Goal: Communication & Community: Connect with others

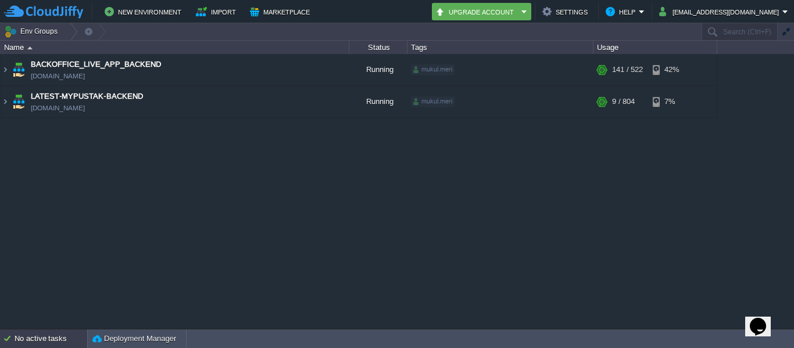
click at [26, 345] on div "No active tasks" at bounding box center [51, 339] width 73 height 19
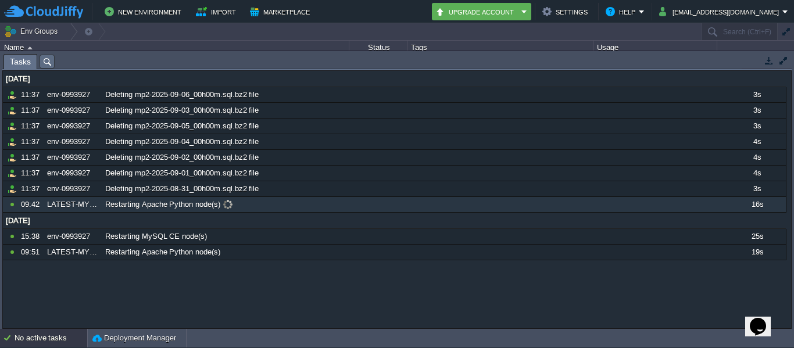
click at [224, 205] on span at bounding box center [228, 204] width 16 height 10
click at [228, 205] on span at bounding box center [228, 204] width 16 height 10
click at [766, 59] on button "button" at bounding box center [769, 60] width 10 height 10
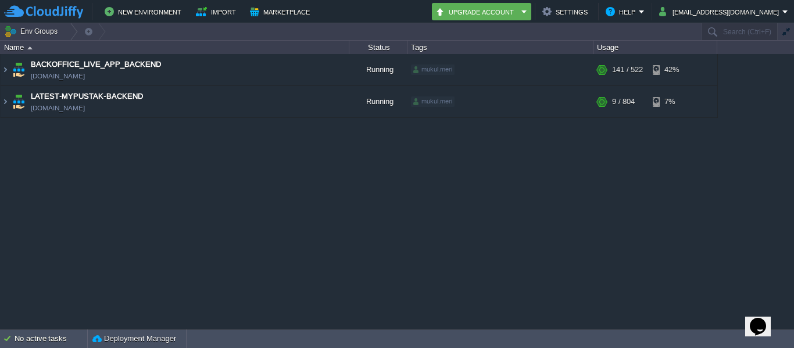
click at [498, 180] on div "BACKOFFICE_LIVE_APP_BACKEND env-0993927.cloudjiffy.net Running mukul.meri + Add…" at bounding box center [397, 191] width 794 height 274
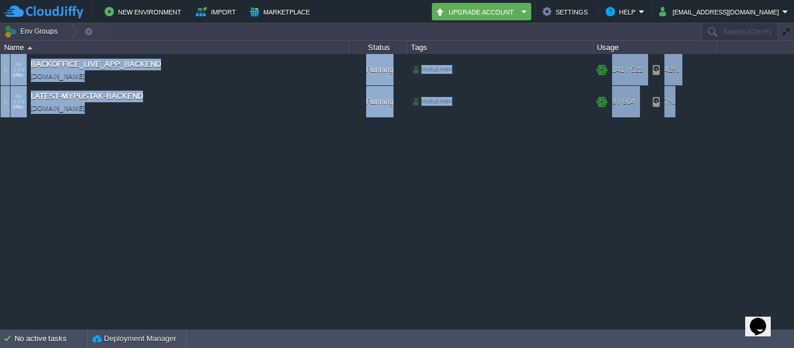
click at [498, 180] on div "BACKOFFICE_LIVE_APP_BACKEND env-0993927.cloudjiffy.net Running mukul.meri + Add…" at bounding box center [397, 191] width 794 height 274
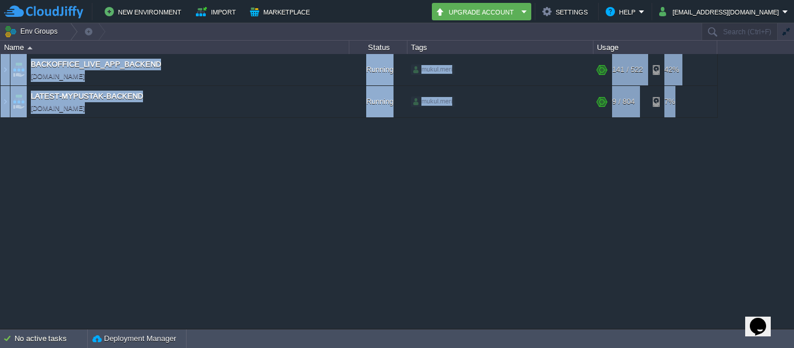
click at [498, 180] on div "BACKOFFICE_LIVE_APP_BACKEND env-0993927.cloudjiffy.net Running mukul.meri + Add…" at bounding box center [397, 191] width 794 height 274
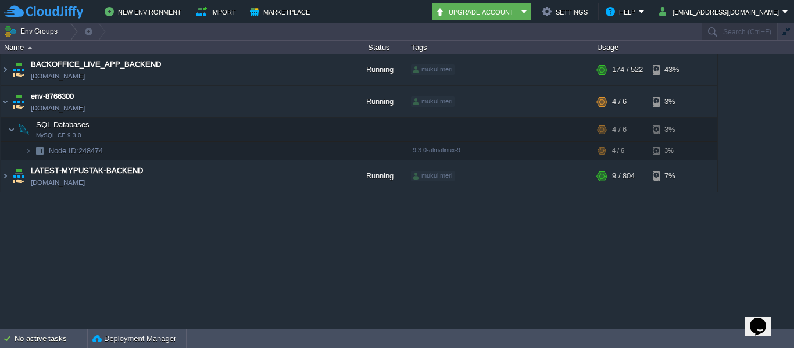
click at [236, 232] on div "BACKOFFICE_LIVE_APP_BACKEND env-0993927.cloudjiffy.net Running mukul.meri + Add…" at bounding box center [397, 191] width 794 height 274
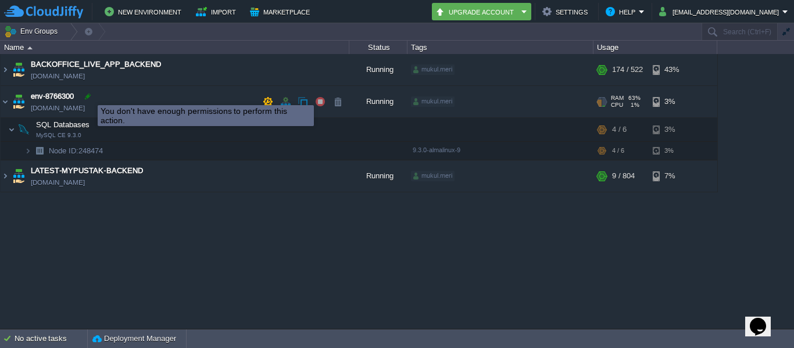
click at [89, 95] on div at bounding box center [88, 96] width 10 height 10
click at [84, 96] on div at bounding box center [88, 96] width 10 height 10
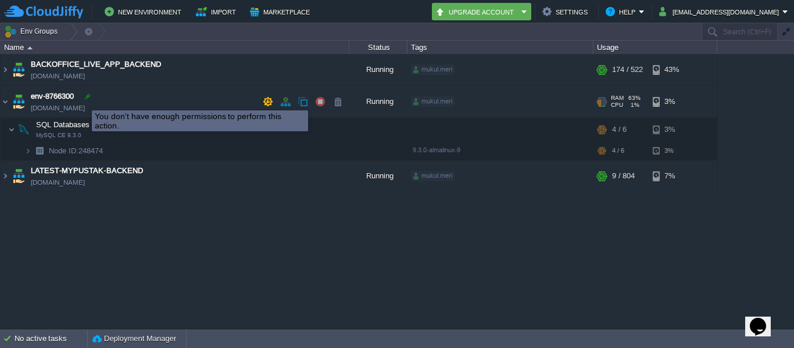
click at [90, 96] on div at bounding box center [88, 96] width 10 height 10
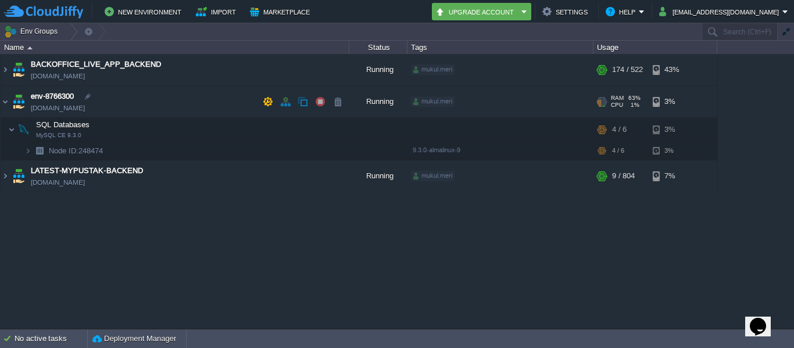
click at [62, 96] on span "env-8766300" at bounding box center [52, 97] width 43 height 12
click at [283, 238] on div "BACKOFFICE_LIVE_APP_BACKEND env-0993927.cloudjiffy.net Running mukul.meri + Add…" at bounding box center [397, 191] width 794 height 274
click at [3, 106] on img at bounding box center [5, 101] width 9 height 31
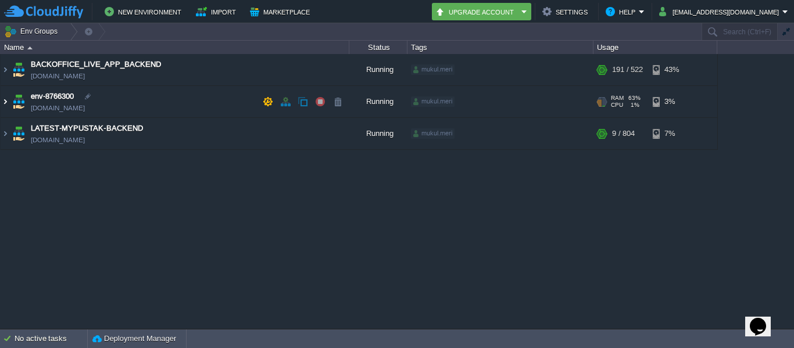
click at [3, 106] on img at bounding box center [5, 101] width 9 height 31
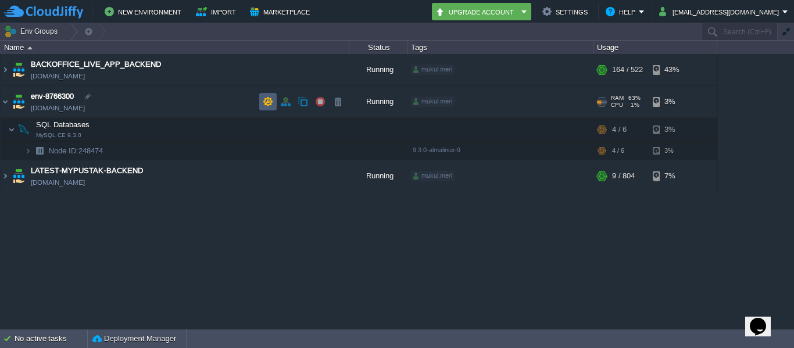
click at [273, 105] on td at bounding box center [267, 101] width 17 height 17
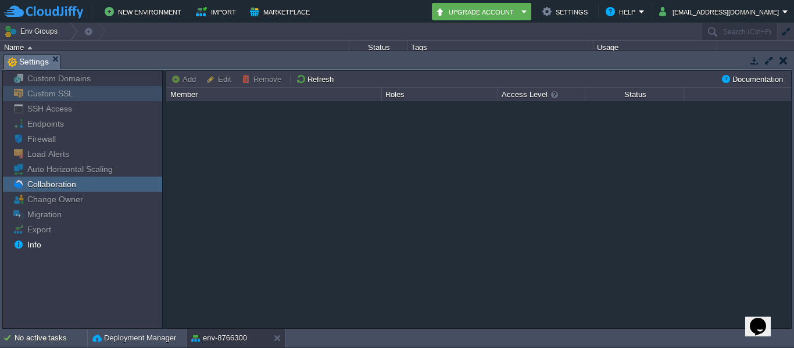
click at [54, 96] on span "Custom SSL" at bounding box center [50, 93] width 50 height 10
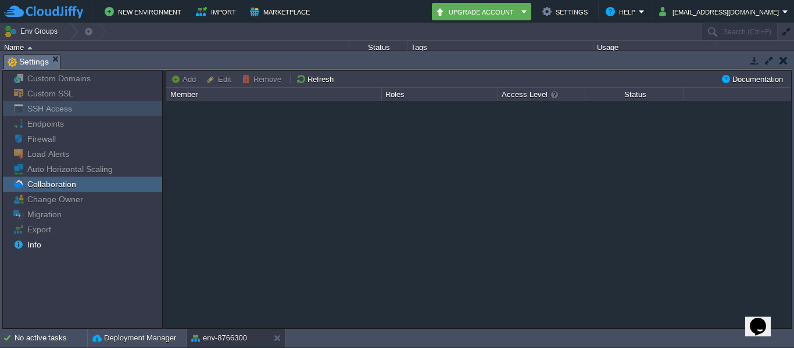
click at [64, 109] on span "SSH Access" at bounding box center [49, 108] width 49 height 10
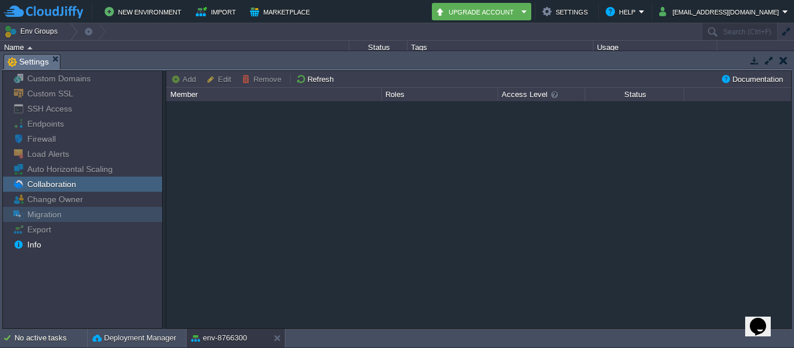
click at [69, 216] on div "Migration" at bounding box center [82, 214] width 159 height 15
click at [55, 55] on em "Settings" at bounding box center [34, 62] width 52 height 15
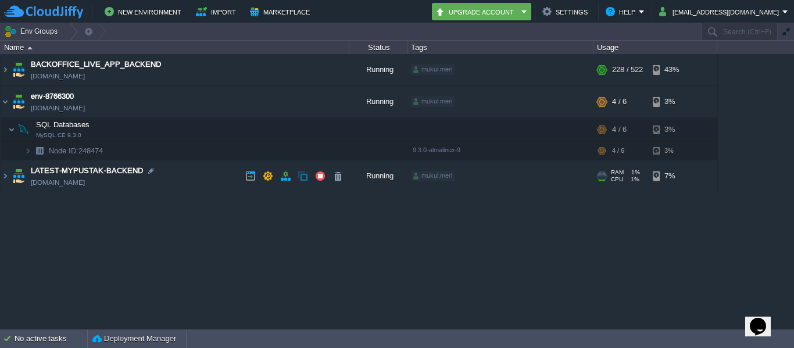
click at [303, 259] on div "BACKOFFICE_LIVE_APP_BACKEND env-0993927.cloudjiffy.net Running mukul.meri + Add…" at bounding box center [397, 191] width 794 height 274
click at [391, 264] on div "BACKOFFICE_LIVE_APP_BACKEND env-0993927.cloudjiffy.net Running mukul.meri + Add…" at bounding box center [397, 191] width 794 height 274
click at [392, 266] on div "BACKOFFICE_LIVE_APP_BACKEND env-0993927.cloudjiffy.net Running mukul.meri + Add…" at bounding box center [397, 191] width 794 height 274
click at [270, 105] on button "button" at bounding box center [268, 101] width 10 height 10
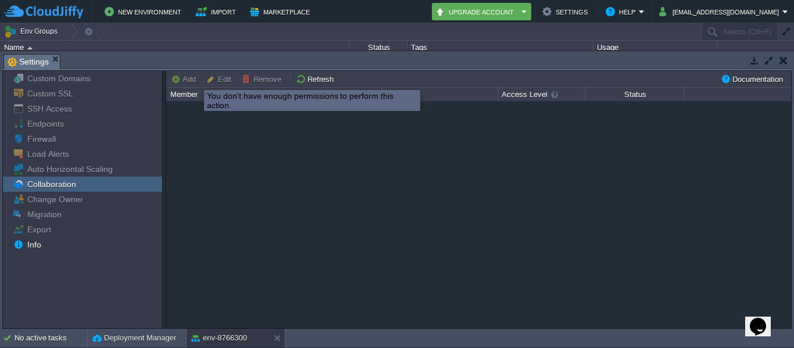
click at [184, 80] on button "Add" at bounding box center [185, 79] width 28 height 10
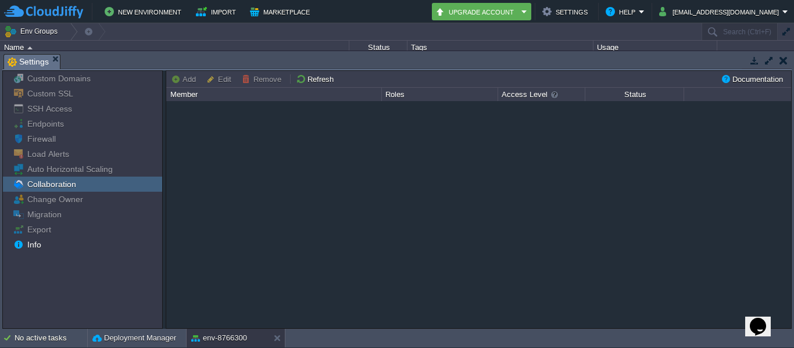
click at [753, 57] on button "button" at bounding box center [754, 60] width 10 height 10
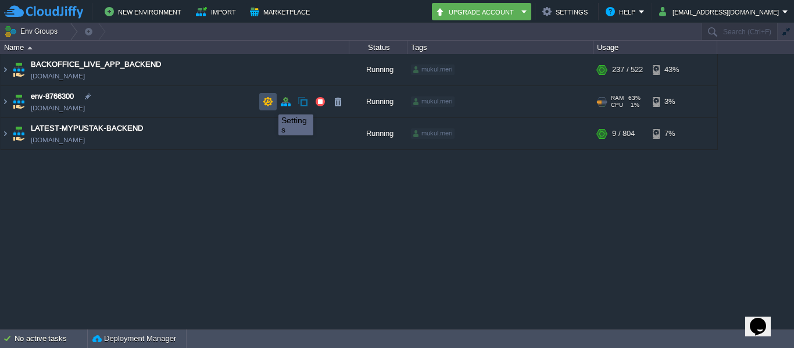
click at [270, 104] on button "button" at bounding box center [268, 101] width 10 height 10
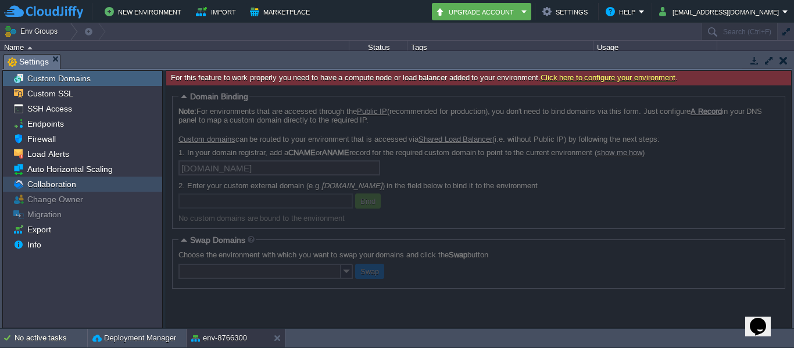
click at [58, 184] on span "Collaboration" at bounding box center [51, 184] width 53 height 10
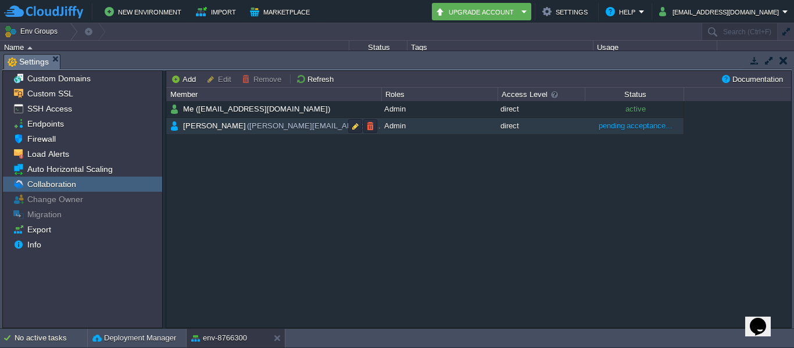
click at [631, 124] on span "pending acceptance..." at bounding box center [636, 125] width 74 height 9
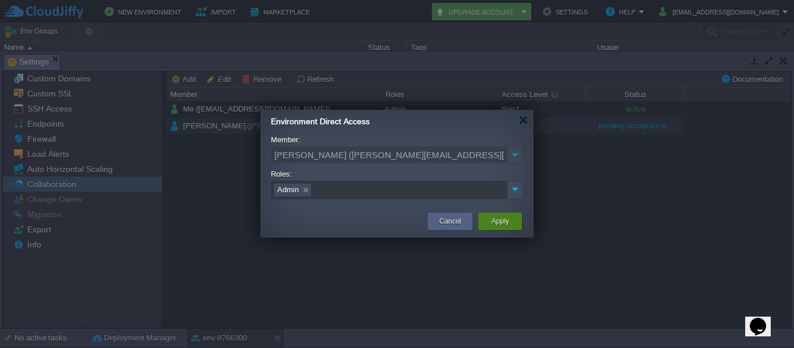
click at [510, 216] on div "Apply" at bounding box center [500, 221] width 26 height 17
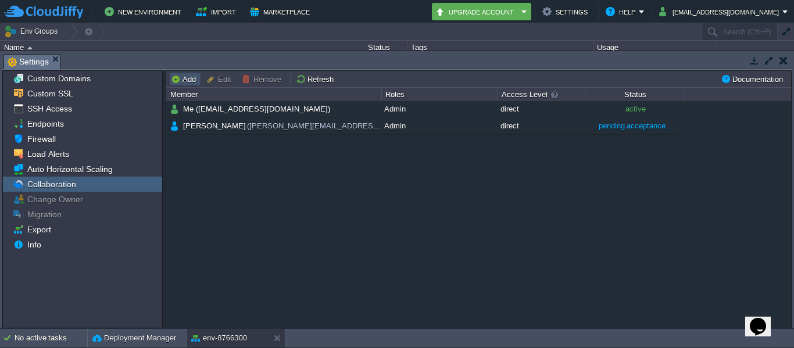
click at [188, 76] on button "Add" at bounding box center [185, 79] width 28 height 10
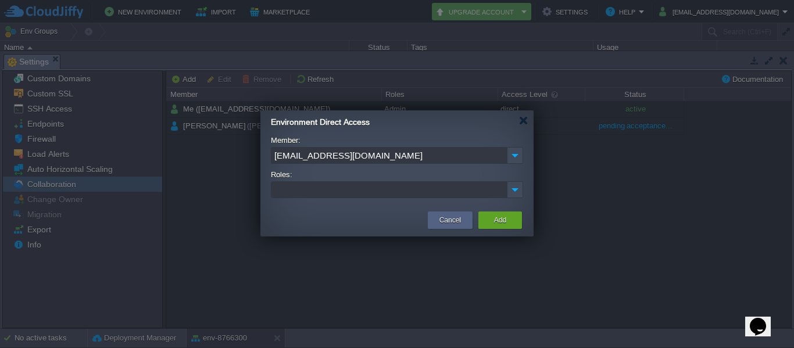
click at [415, 155] on input "[EMAIL_ADDRESS][DOMAIN_NAME]" at bounding box center [389, 155] width 236 height 17
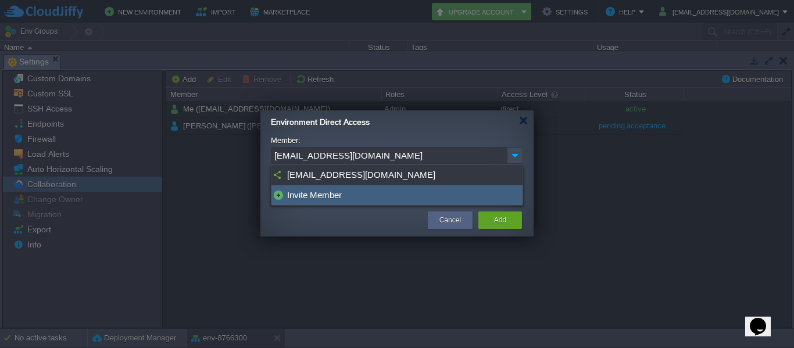
click at [308, 191] on div "Invite Member" at bounding box center [396, 195] width 251 height 20
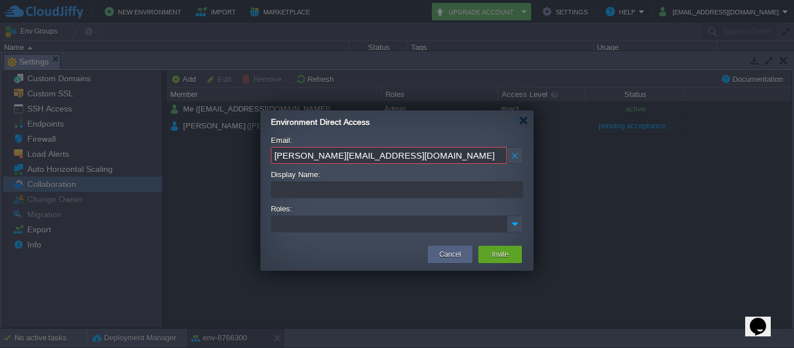
type input "[PERSON_NAME][EMAIL_ADDRESS][DOMAIN_NAME]"
type input "[PERSON_NAME]"
click at [333, 226] on ul at bounding box center [389, 224] width 235 height 16
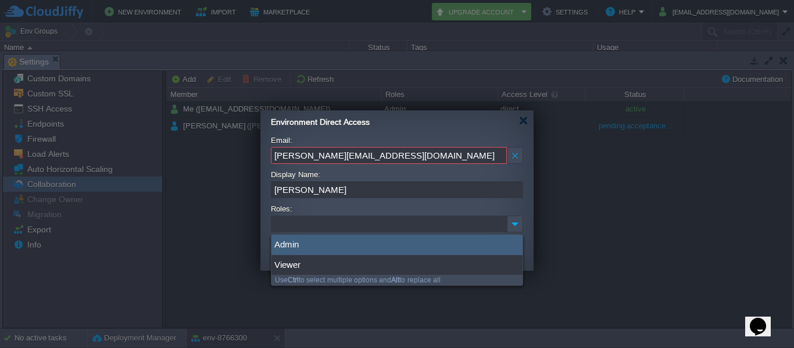
click at [354, 248] on div "Admin" at bounding box center [396, 245] width 251 height 20
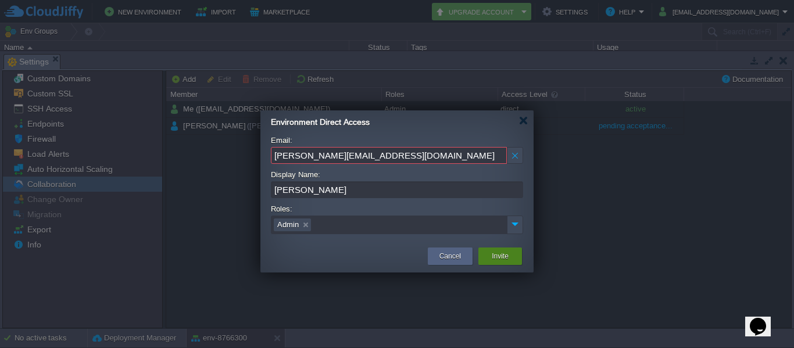
click at [506, 259] on button "Invite" at bounding box center [500, 257] width 17 height 12
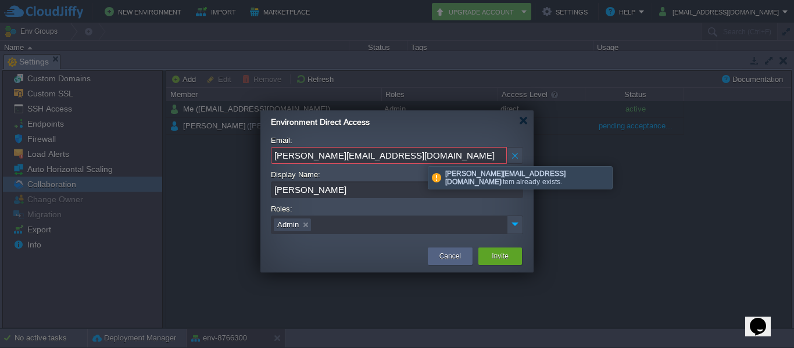
click at [419, 156] on input "[PERSON_NAME][EMAIL_ADDRESS][DOMAIN_NAME]" at bounding box center [389, 155] width 236 height 17
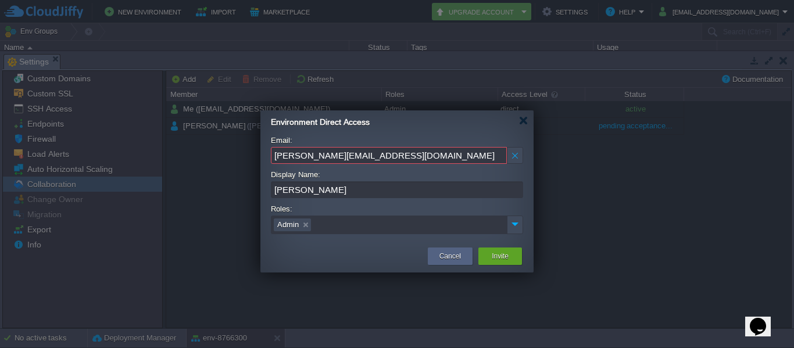
click at [526, 114] on div "Environment Direct Access" at bounding box center [402, 120] width 263 height 20
click at [456, 253] on button "Cancel" at bounding box center [450, 257] width 22 height 12
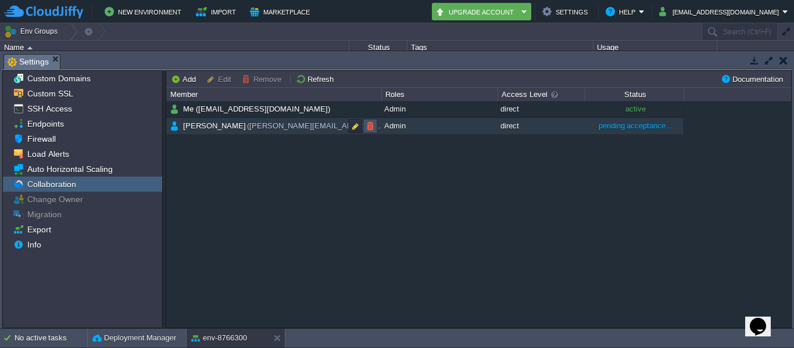
click at [366, 124] on button "button" at bounding box center [370, 126] width 10 height 10
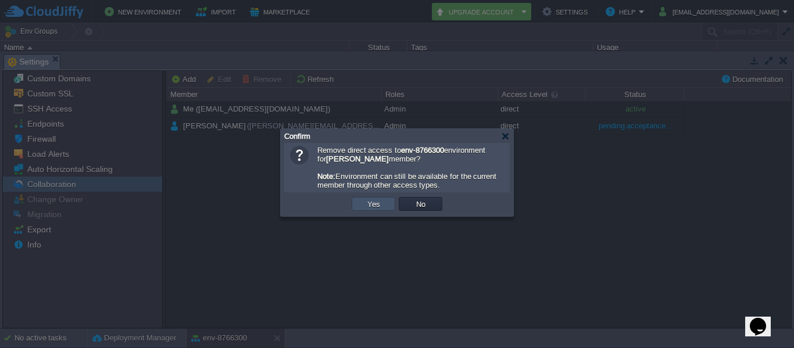
click at [376, 209] on button "Yes" at bounding box center [374, 204] width 20 height 10
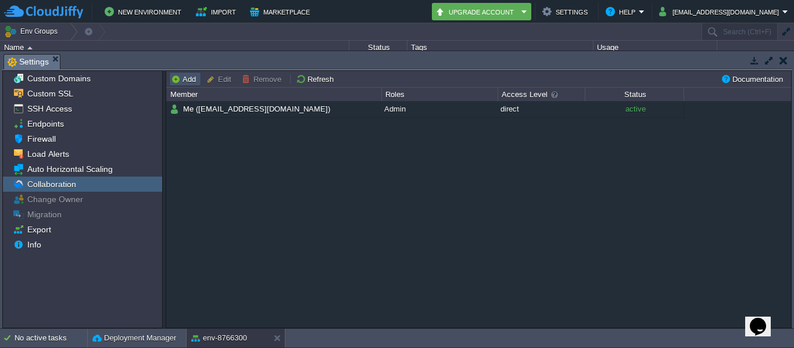
click at [192, 78] on button "Add" at bounding box center [185, 79] width 28 height 10
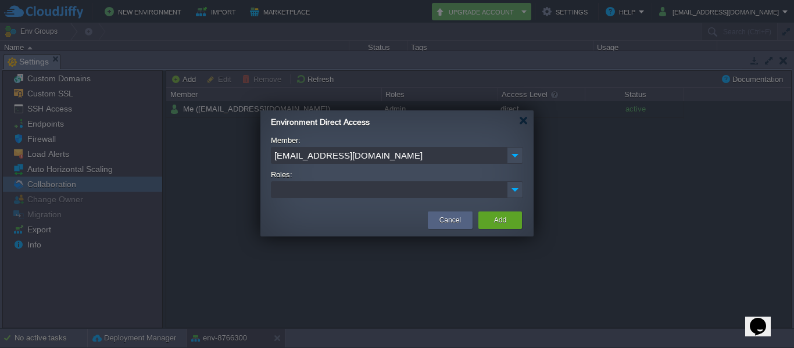
click at [381, 156] on input "[EMAIL_ADDRESS][DOMAIN_NAME]" at bounding box center [389, 155] width 236 height 17
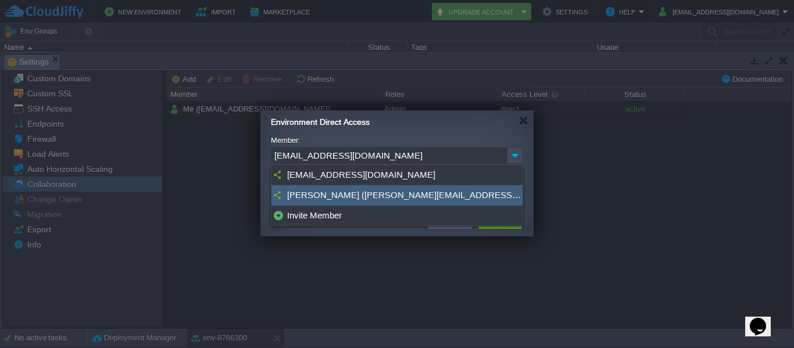
click at [385, 189] on div "[PERSON_NAME] ([PERSON_NAME][EMAIL_ADDRESS][DOMAIN_NAME])" at bounding box center [396, 195] width 251 height 20
type input "[PERSON_NAME] ([PERSON_NAME][EMAIL_ADDRESS][DOMAIN_NAME])"
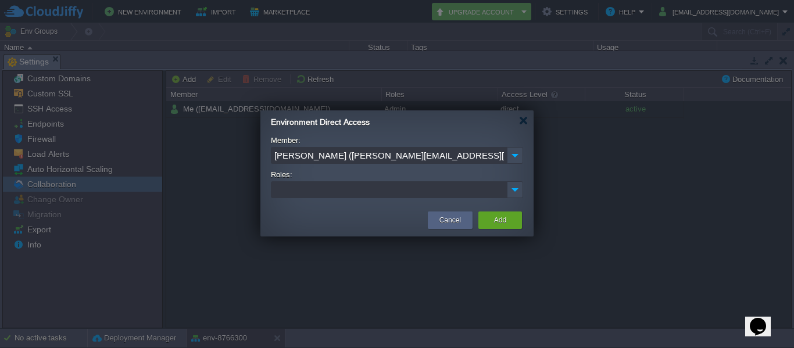
click at [438, 194] on ul at bounding box center [389, 190] width 235 height 16
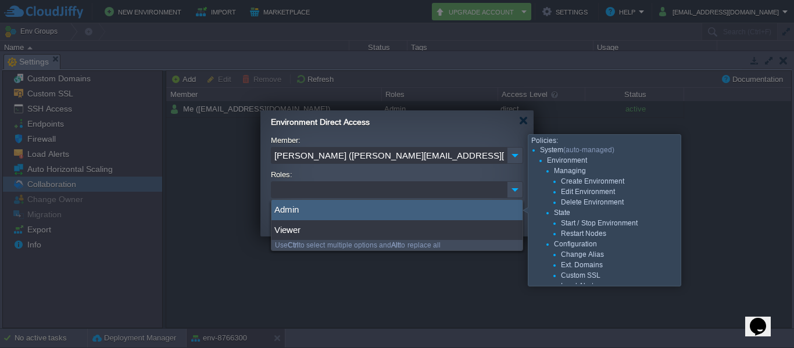
click at [299, 215] on div "Admin" at bounding box center [396, 210] width 251 height 20
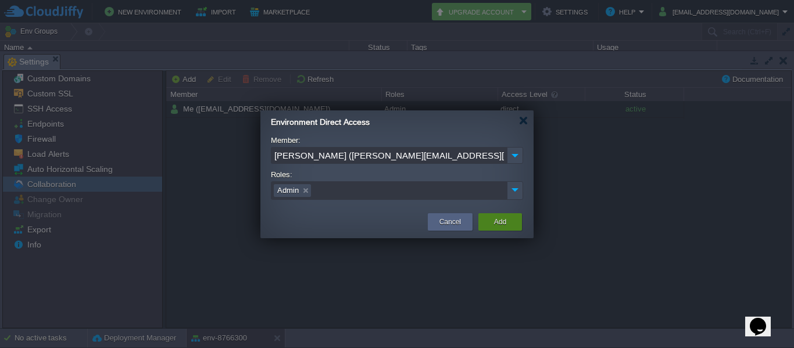
click at [498, 219] on button "Add" at bounding box center [500, 222] width 12 height 12
